Goal: Check status: Check status

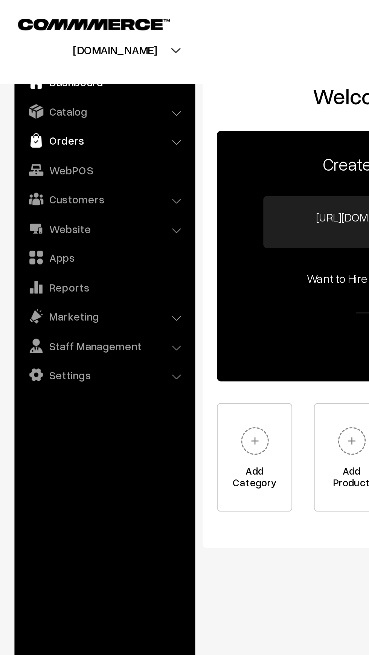
click at [23, 74] on link "Orders" at bounding box center [54, 73] width 90 height 14
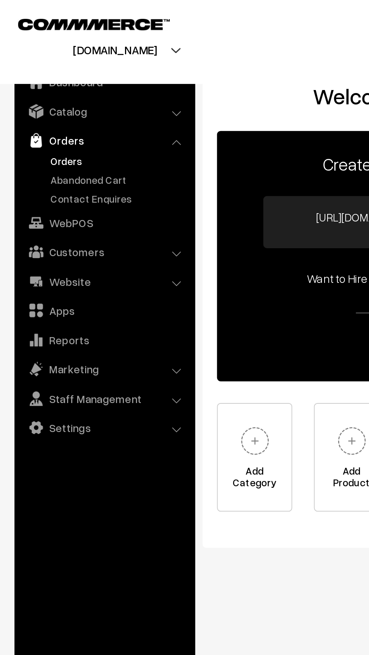
click at [26, 84] on link "Orders" at bounding box center [61, 84] width 75 height 8
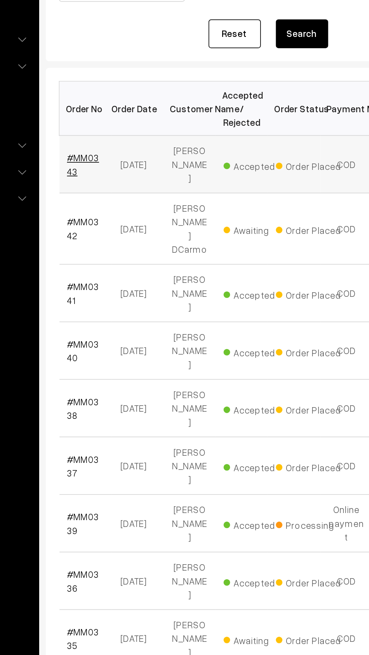
click at [118, 201] on link "#MM0343" at bounding box center [127, 204] width 18 height 14
click at [119, 242] on link "#MM0342" at bounding box center [127, 241] width 18 height 14
click at [128, 211] on td "#MM0343" at bounding box center [128, 204] width 30 height 33
click at [122, 202] on link "#MM0343" at bounding box center [127, 204] width 18 height 14
